Goal: Navigation & Orientation: Understand site structure

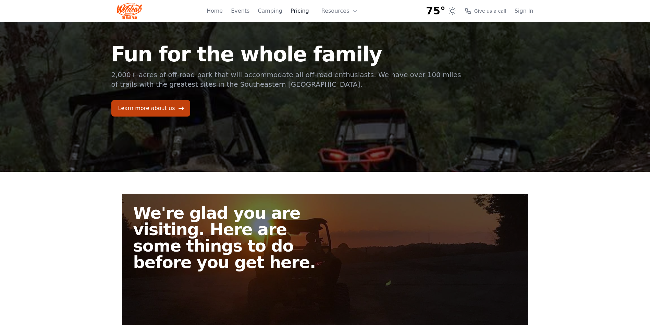
click at [304, 9] on link "Pricing" at bounding box center [300, 11] width 19 height 8
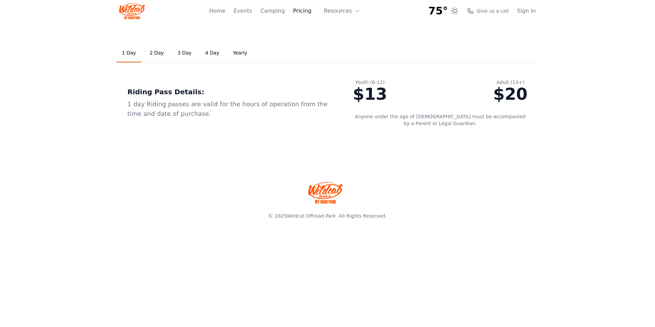
click at [302, 11] on link "Pricing" at bounding box center [302, 11] width 19 height 8
click at [225, 10] on link "Home" at bounding box center [217, 11] width 16 height 8
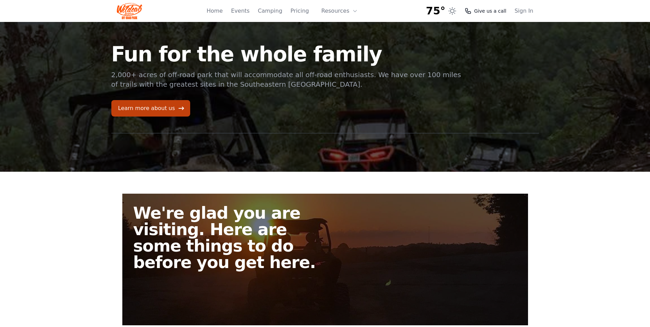
click at [502, 8] on span "Give us a call" at bounding box center [490, 11] width 32 height 7
click at [350, 5] on button "Resources" at bounding box center [339, 11] width 45 height 14
click at [348, 30] on link "About" at bounding box center [350, 28] width 66 height 12
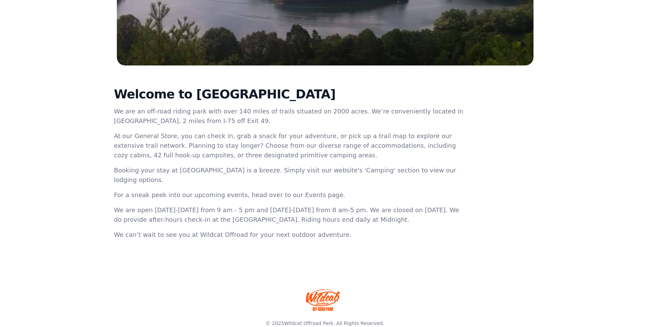
scroll to position [182, 0]
